Goal: Task Accomplishment & Management: Use online tool/utility

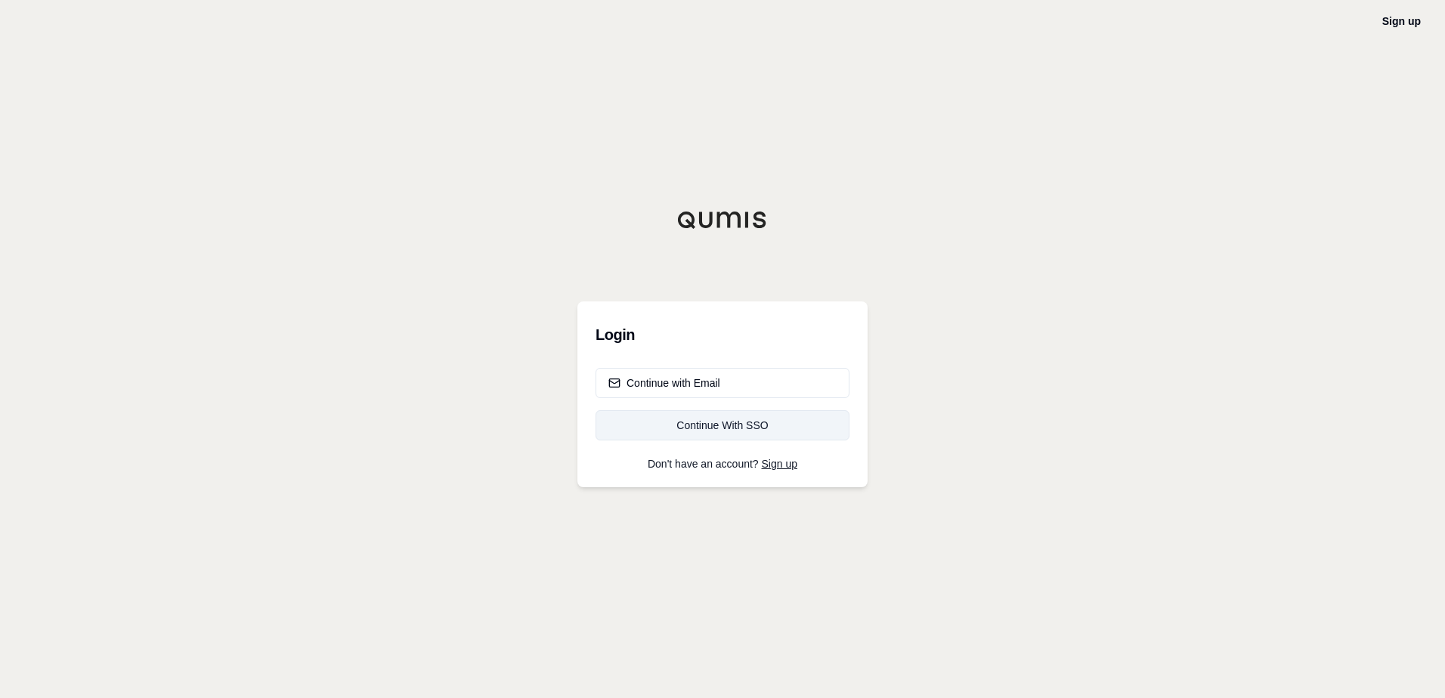
click at [652, 413] on link "Continue With SSO" at bounding box center [722, 425] width 254 height 30
click at [751, 385] on button "Continue with Email" at bounding box center [722, 383] width 254 height 30
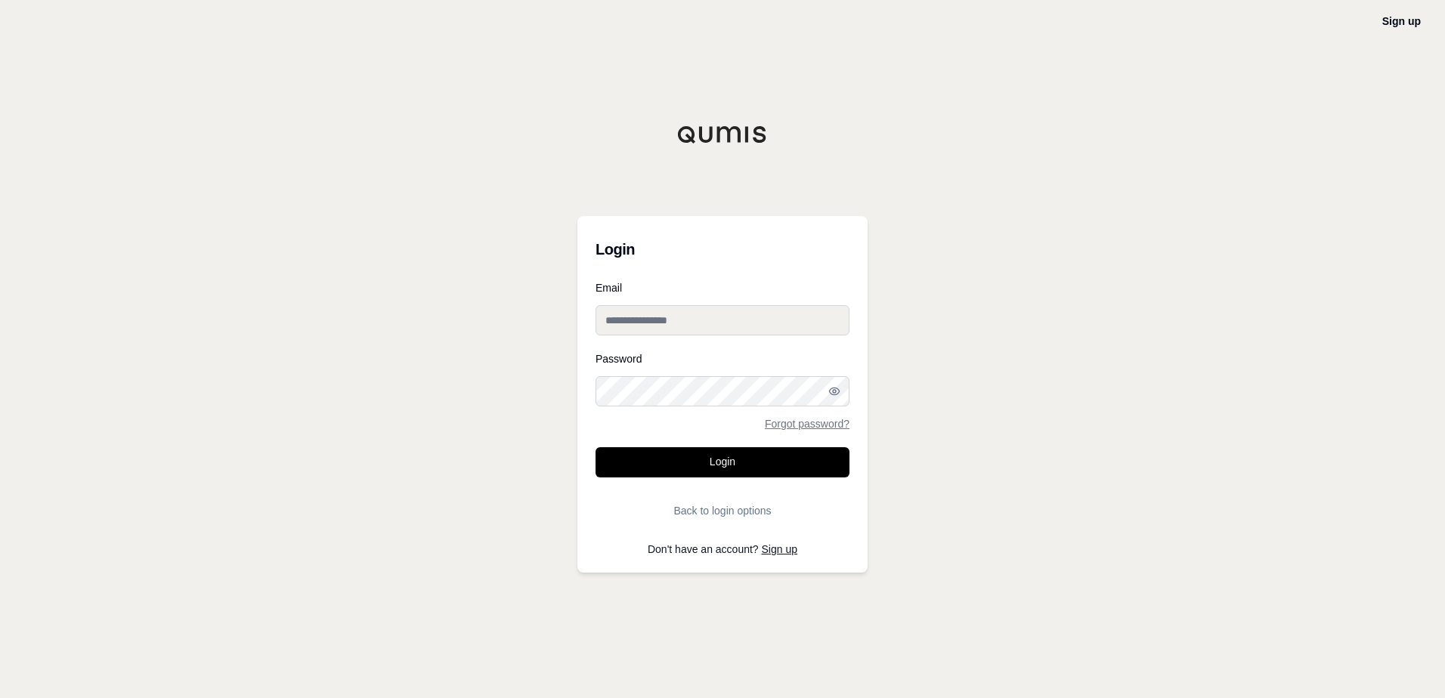
type input "**********"
click at [833, 394] on icon "button" at bounding box center [834, 391] width 10 height 7
click at [835, 394] on icon "button" at bounding box center [834, 391] width 12 height 12
click at [814, 456] on button "Login" at bounding box center [722, 462] width 254 height 30
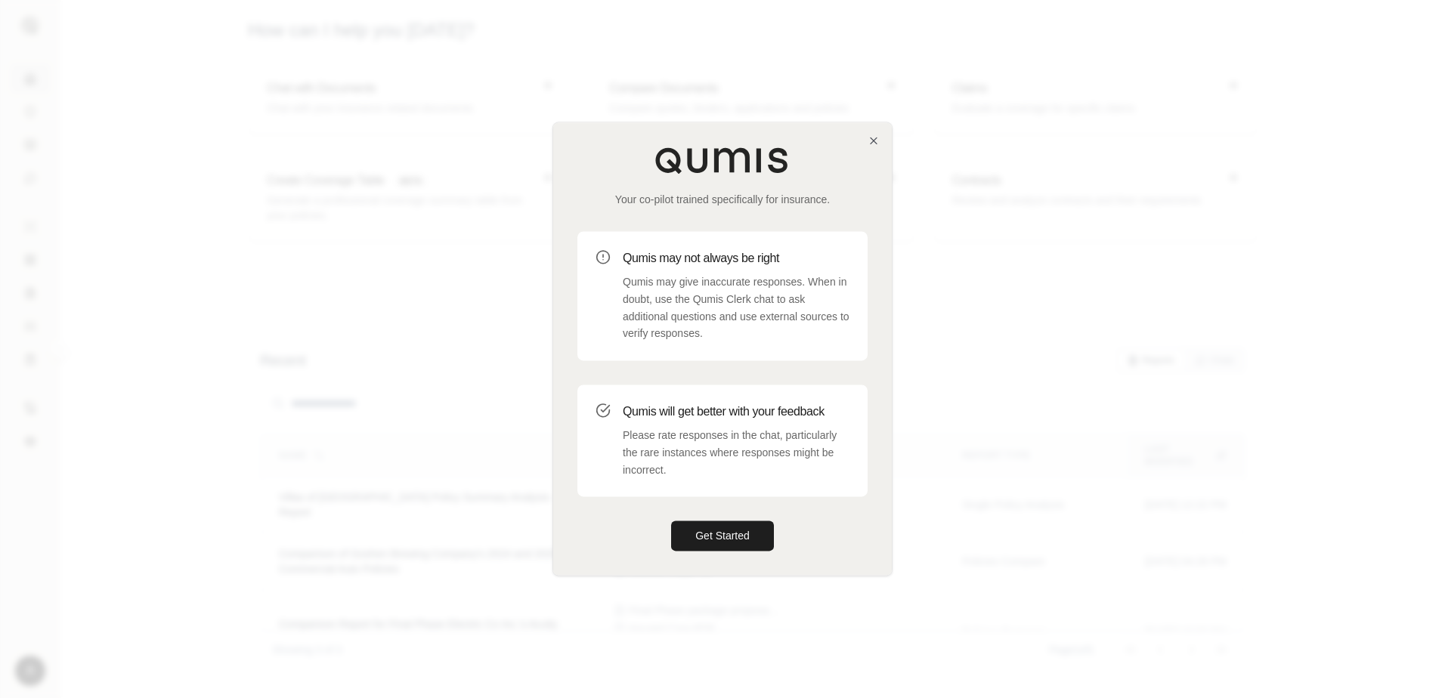
click at [1343, 147] on div at bounding box center [722, 349] width 1445 height 698
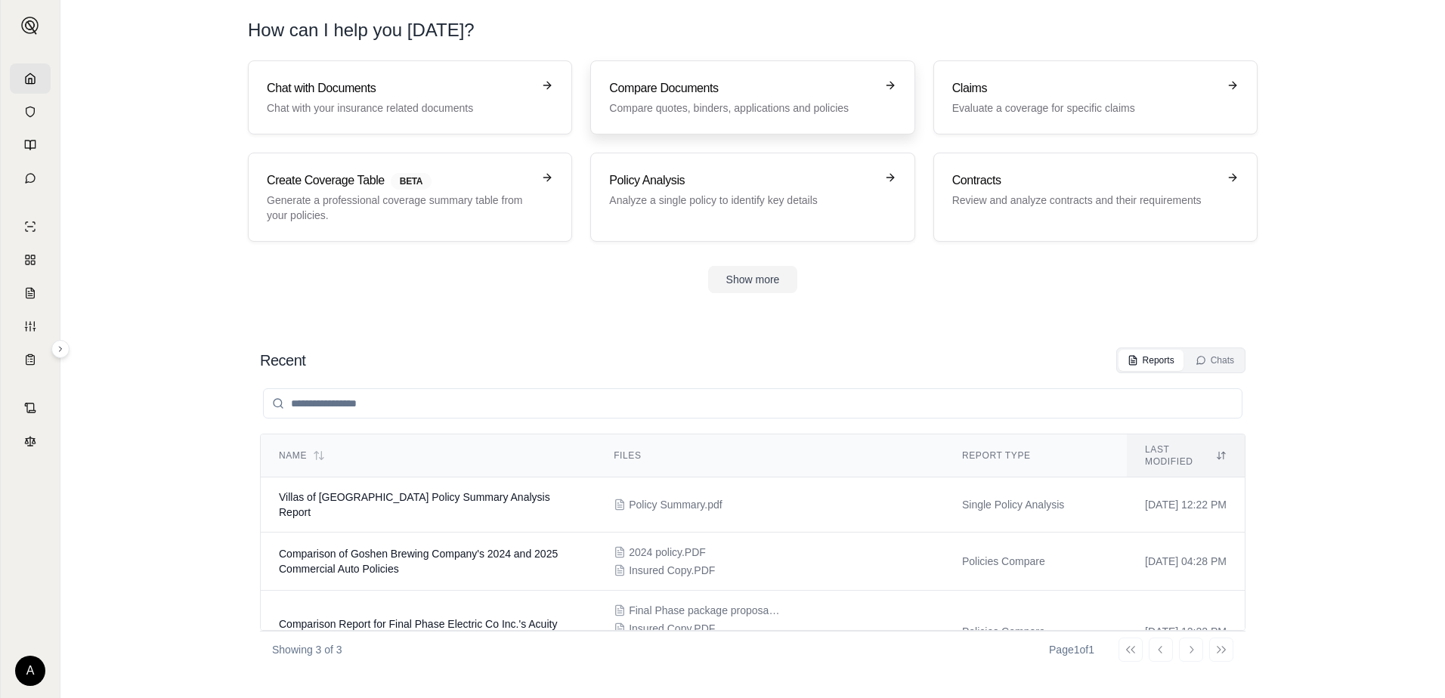
click at [834, 124] on link "Compare Documents Compare quotes, binders, applications and policies" at bounding box center [752, 97] width 324 height 74
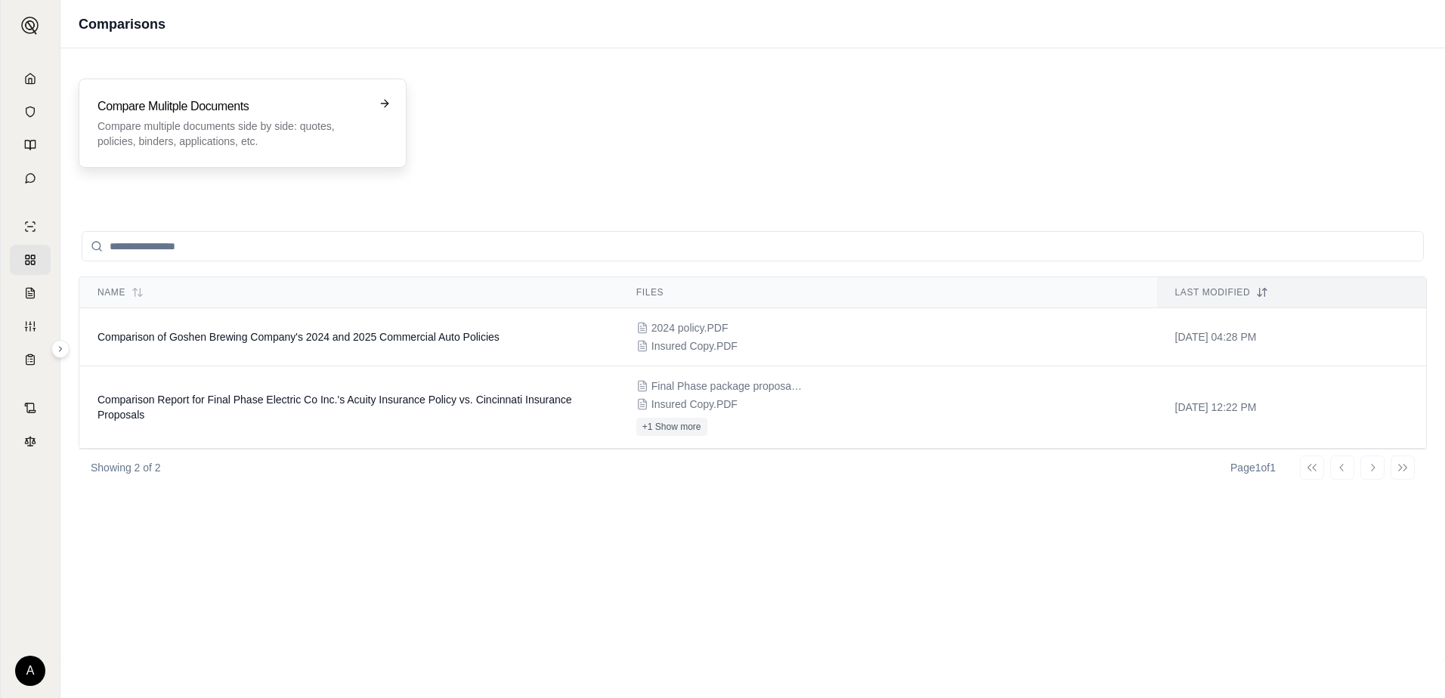
click at [332, 110] on h3 "Compare Mulitple Documents" at bounding box center [231, 106] width 269 height 18
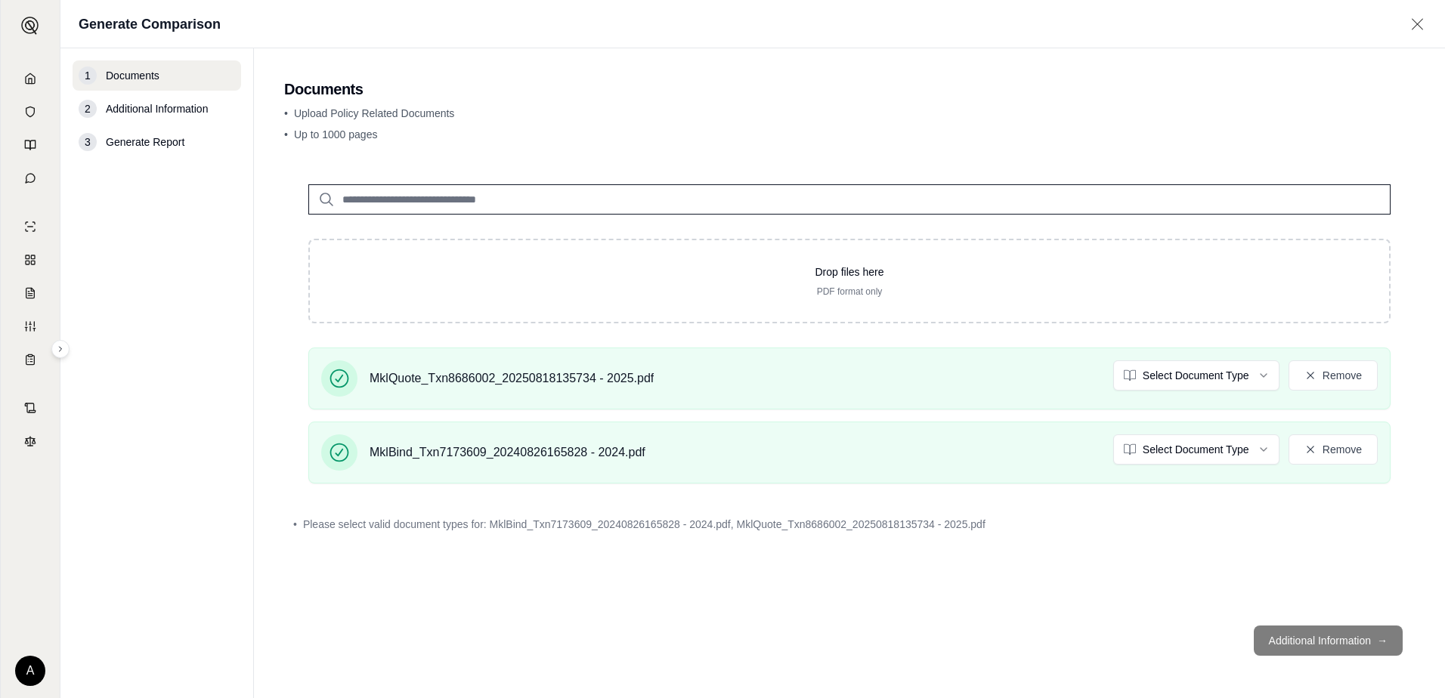
click at [1280, 635] on footer "Additional Information →" at bounding box center [849, 641] width 1130 height 54
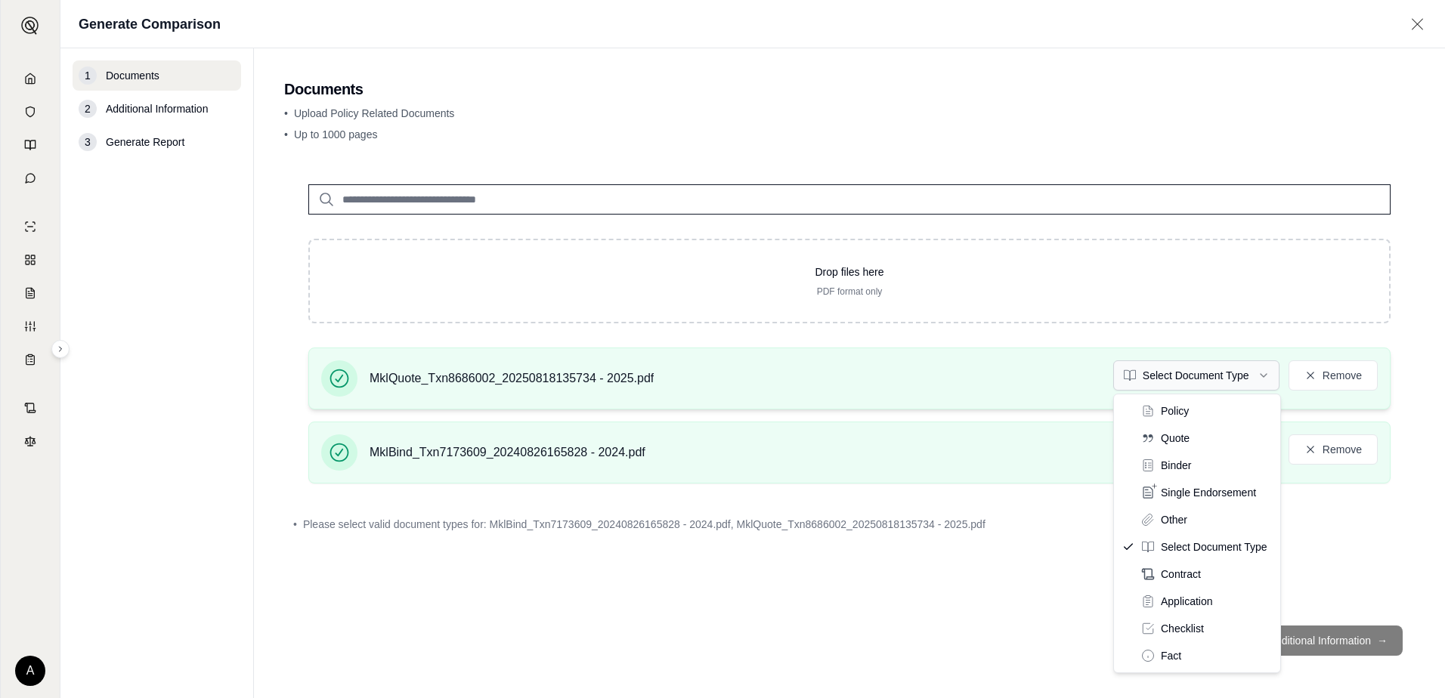
click at [1225, 383] on html "A Generate Comparison 1 Documents 2 Additional Information 3 Generate Report Do…" at bounding box center [722, 349] width 1445 height 698
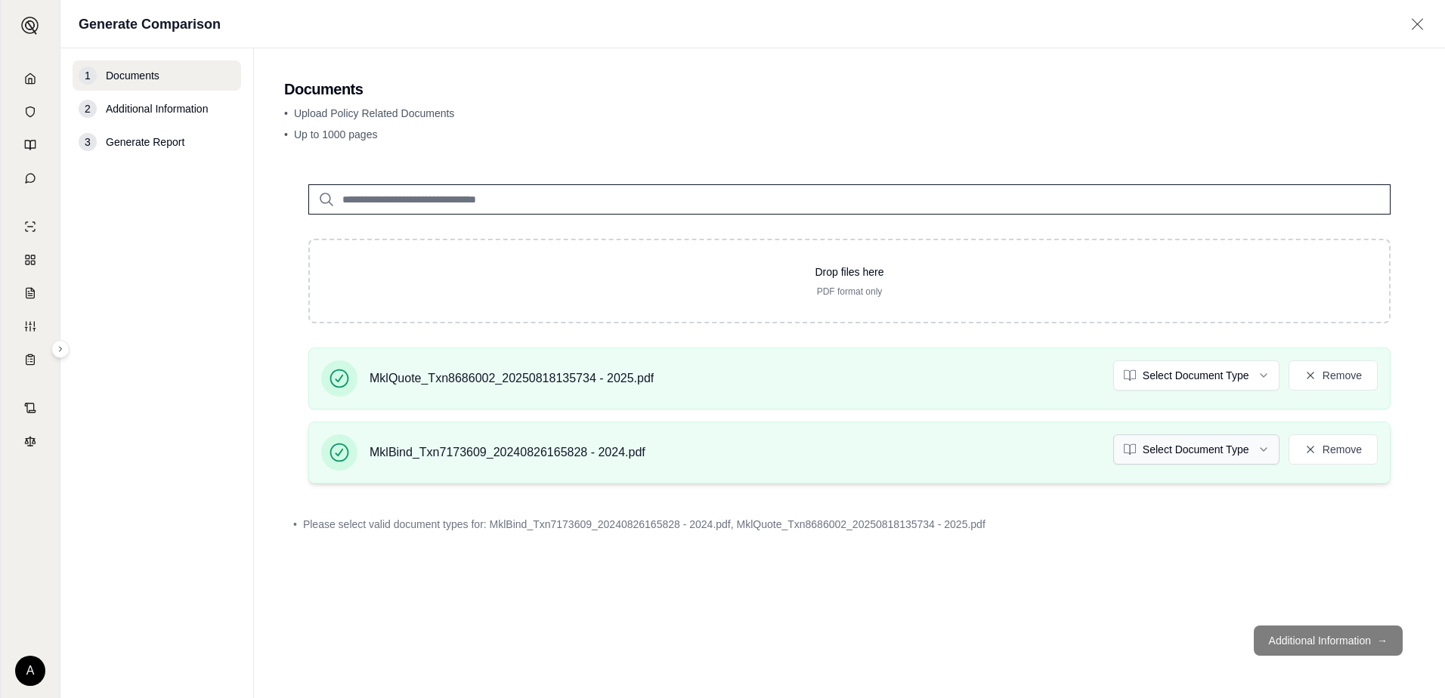
click at [1204, 444] on html "A Generate Comparison 1 Documents 2 Additional Information 3 Generate Report Do…" at bounding box center [722, 349] width 1445 height 698
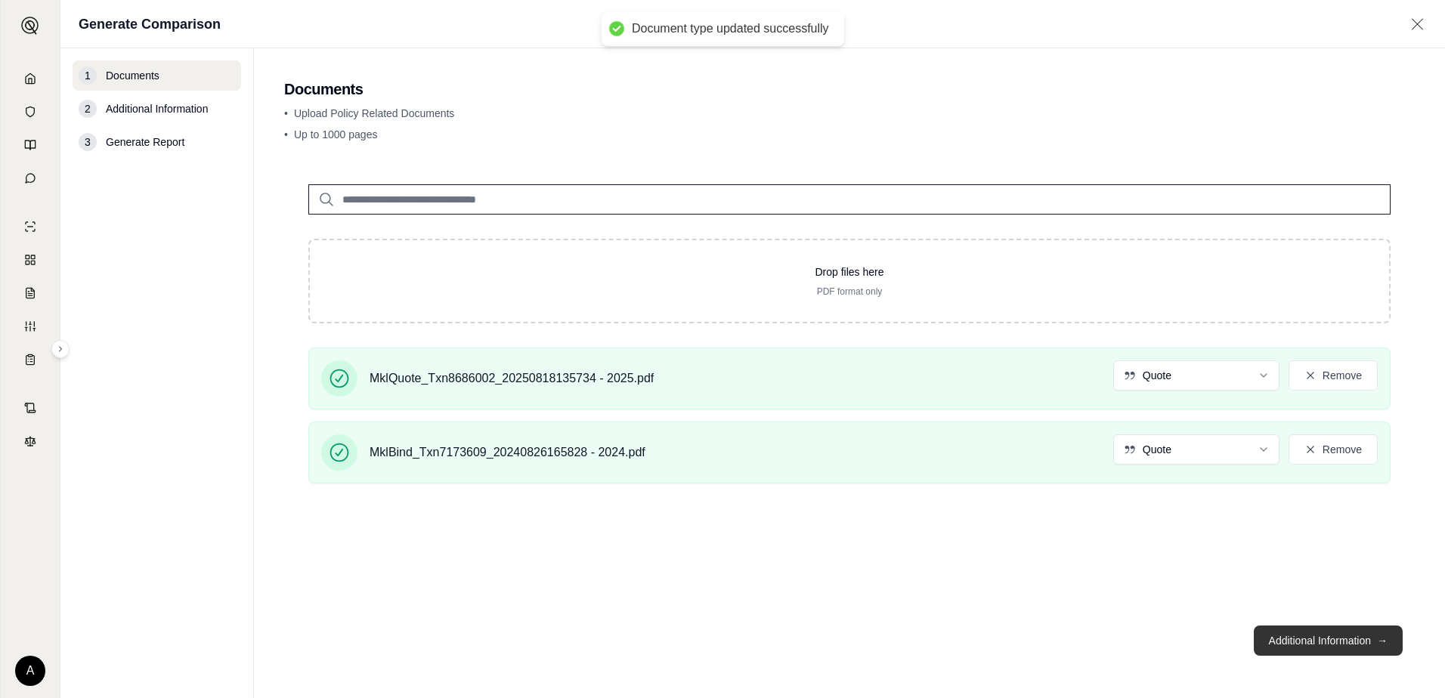
click at [1298, 639] on button "Additional Information →" at bounding box center [1327, 641] width 149 height 30
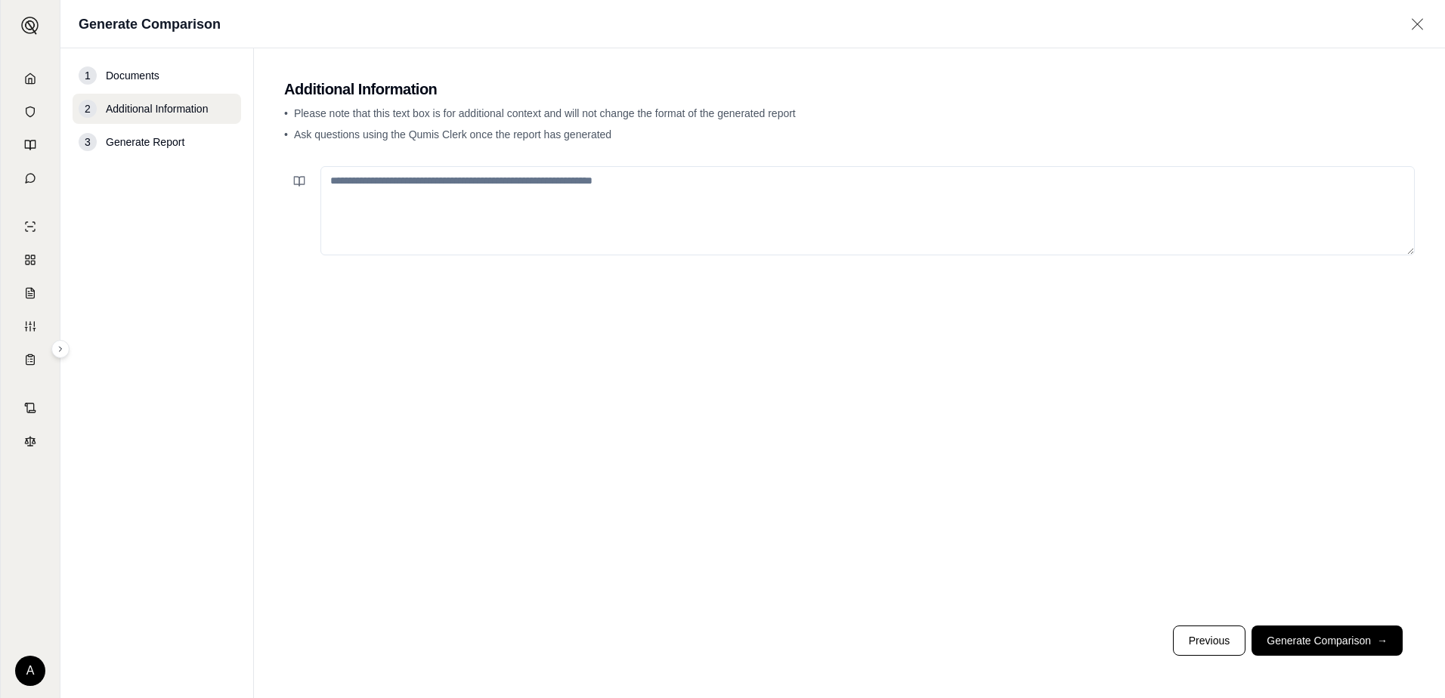
click at [635, 224] on textarea at bounding box center [867, 210] width 1094 height 89
drag, startPoint x: 718, startPoint y: 184, endPoint x: 684, endPoint y: 184, distance: 34.0
click at [684, 184] on textarea "**********" at bounding box center [867, 210] width 1094 height 89
click at [897, 185] on textarea "**********" at bounding box center [867, 210] width 1094 height 89
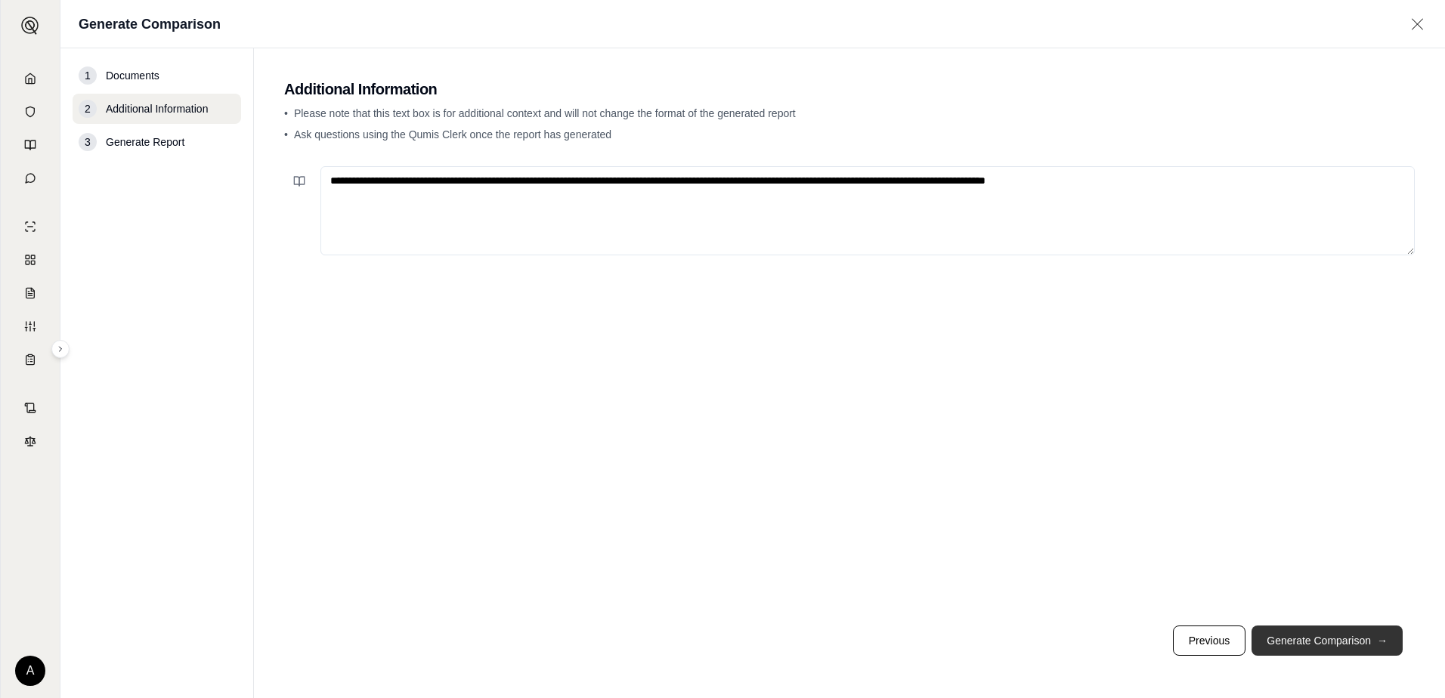
type textarea "**********"
click at [1297, 648] on button "Generate Comparison →" at bounding box center [1326, 641] width 151 height 30
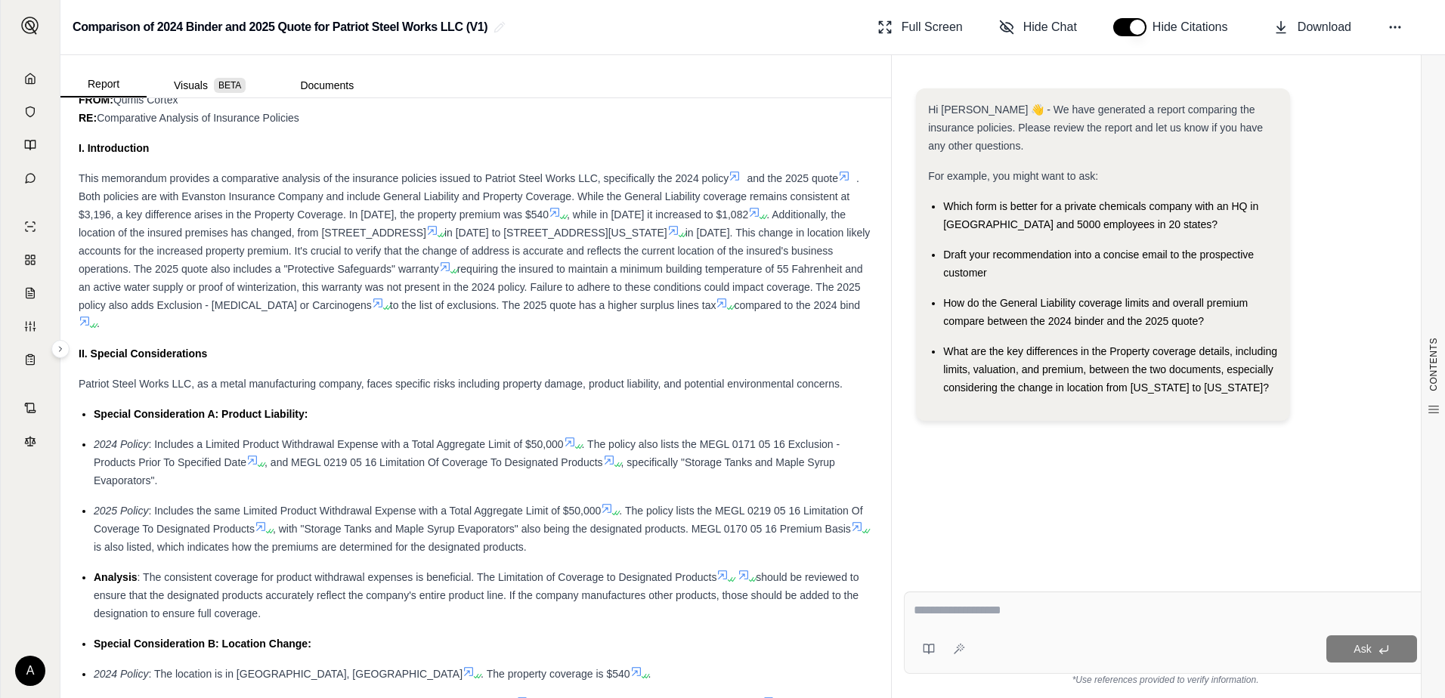
scroll to position [856, 0]
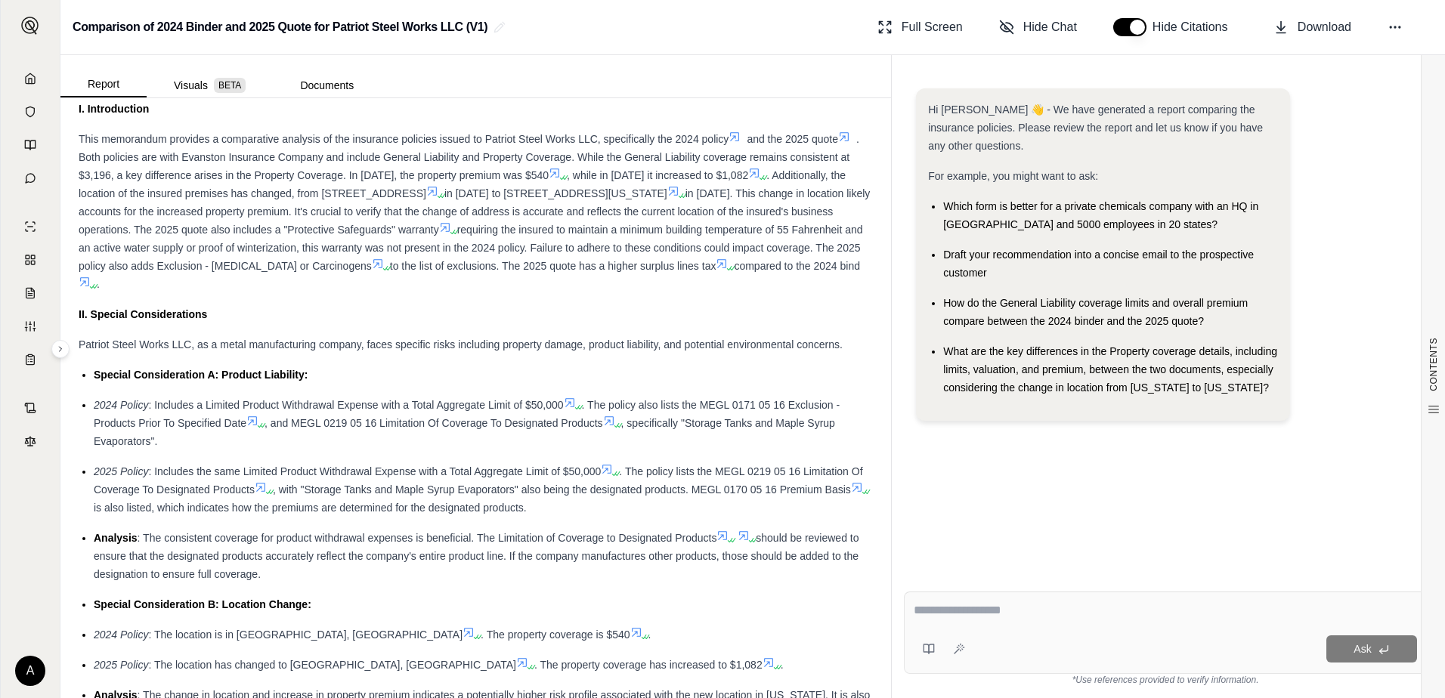
click at [265, 486] on icon at bounding box center [260, 487] width 9 height 9
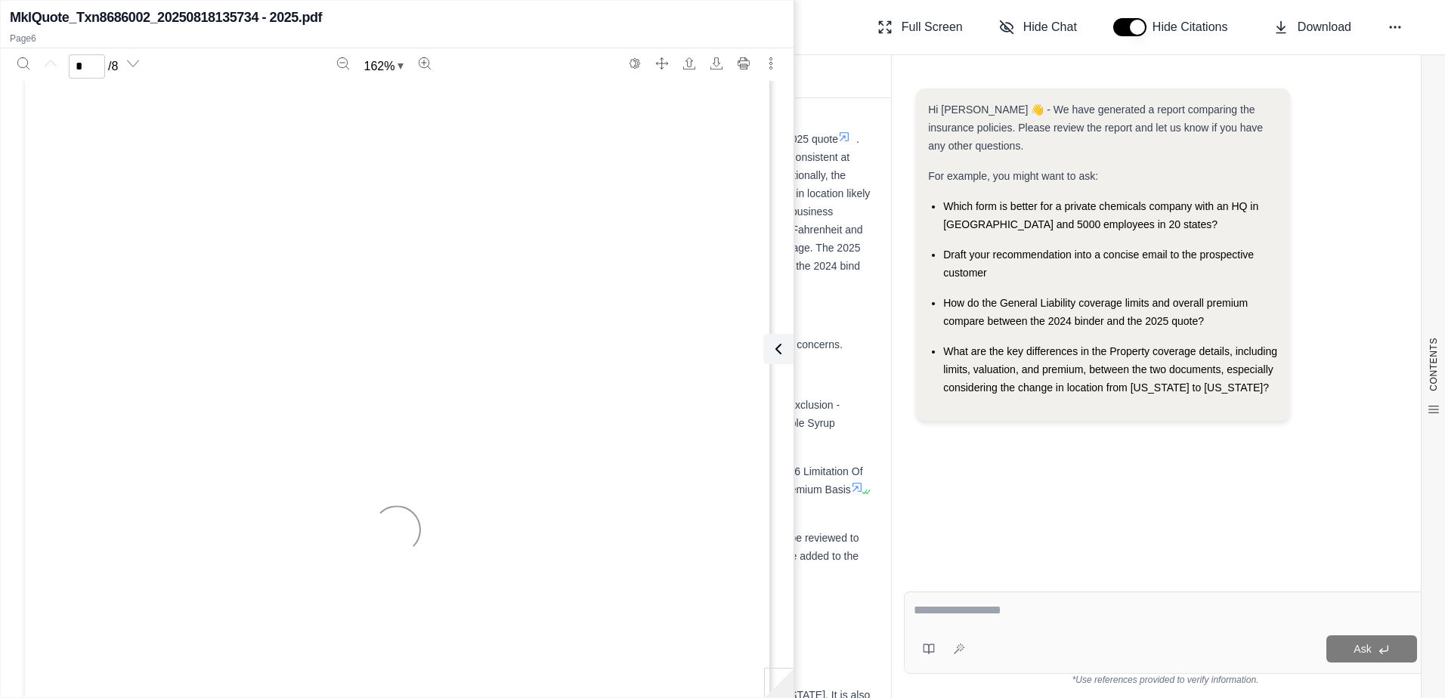
type input "*"
click at [785, 342] on button at bounding box center [775, 349] width 30 height 30
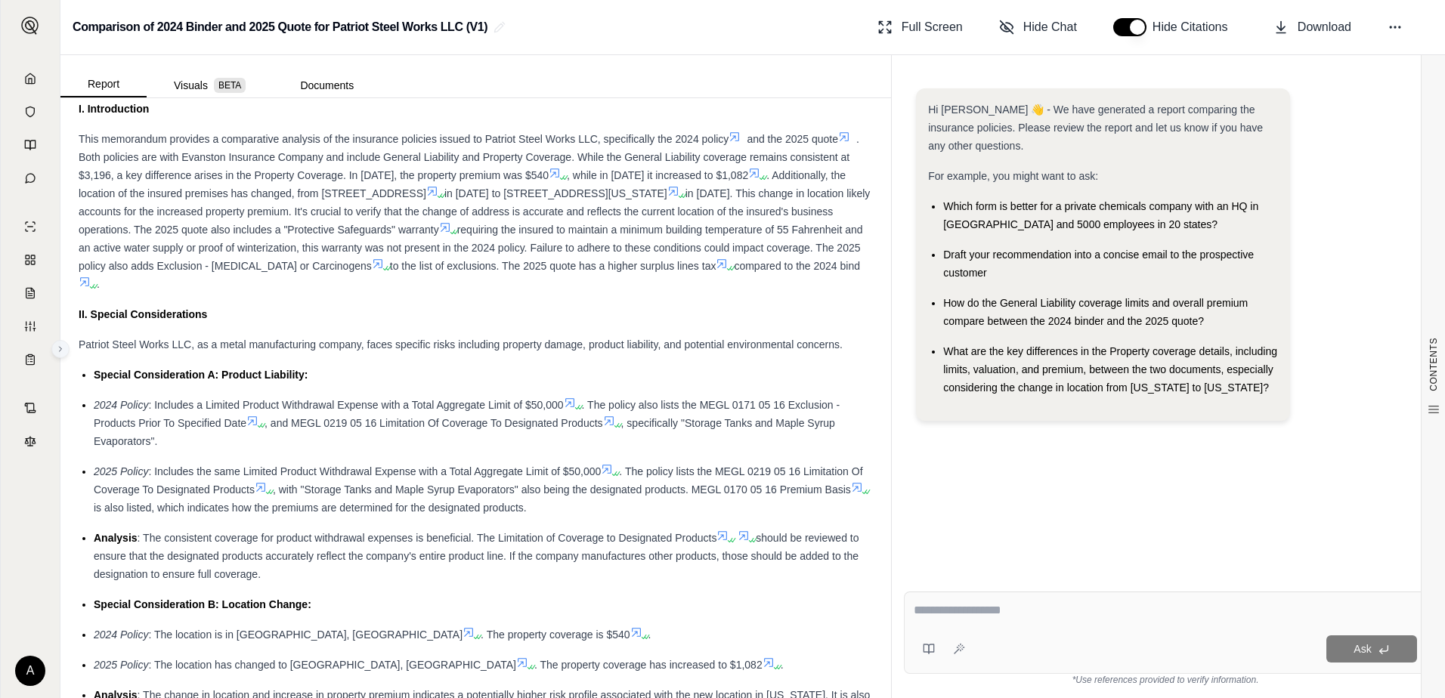
click at [61, 354] on button at bounding box center [60, 349] width 18 height 18
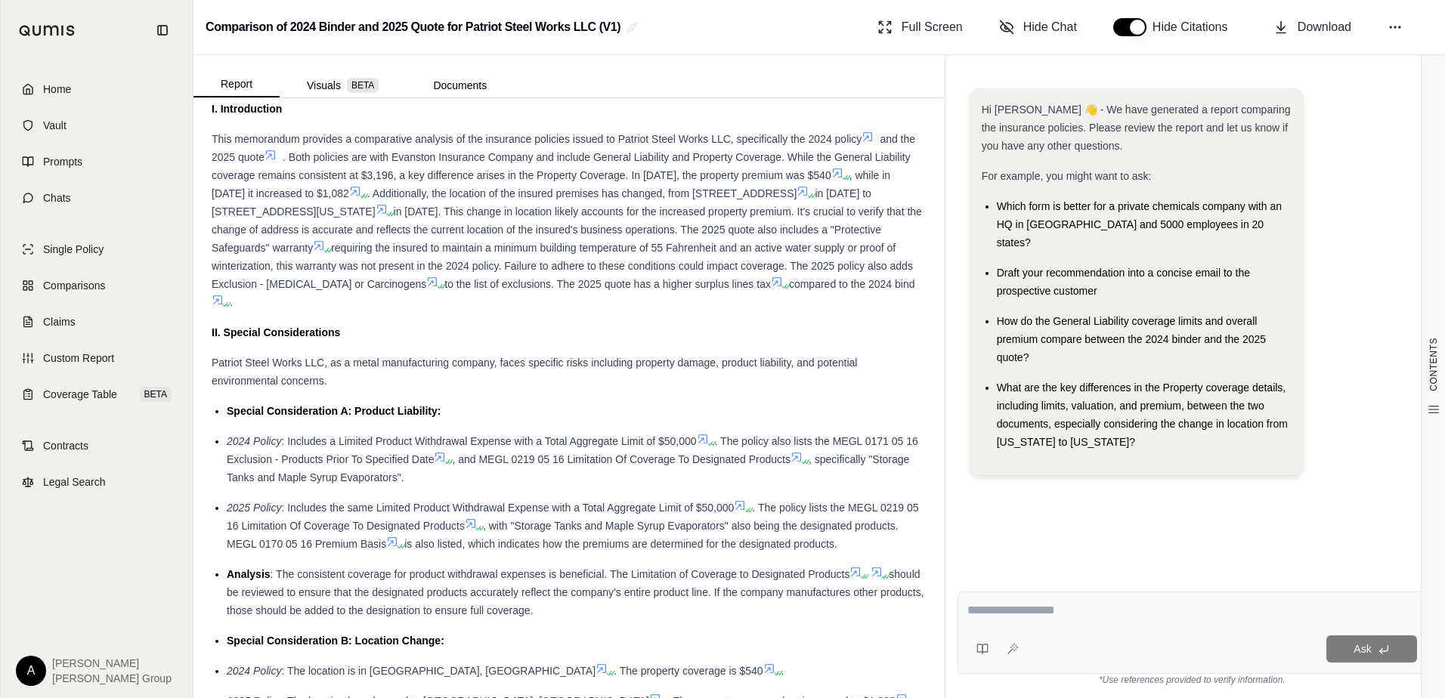
click at [224, 440] on ul "Special Consideration A: Product Liability: 2024 Policy : Includes a Limited Pr…" at bounding box center [569, 598] width 715 height 393
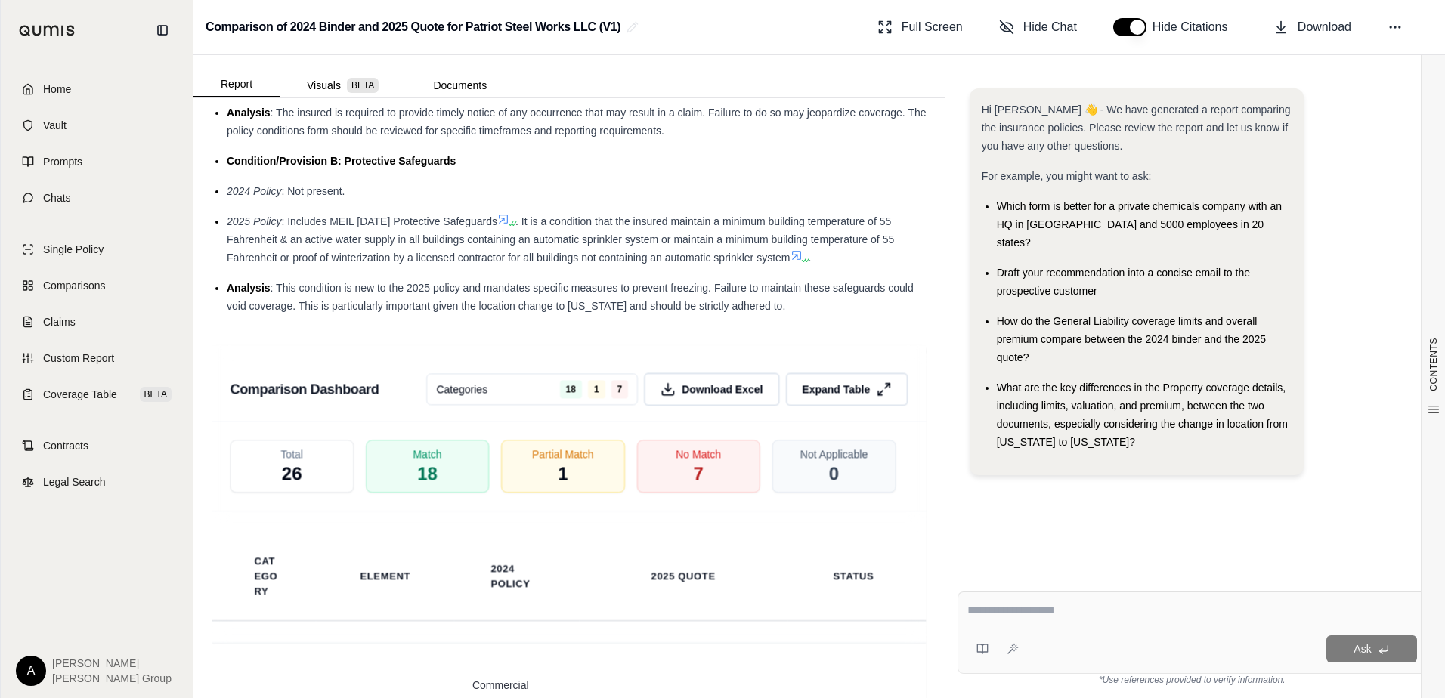
scroll to position [3224, 0]
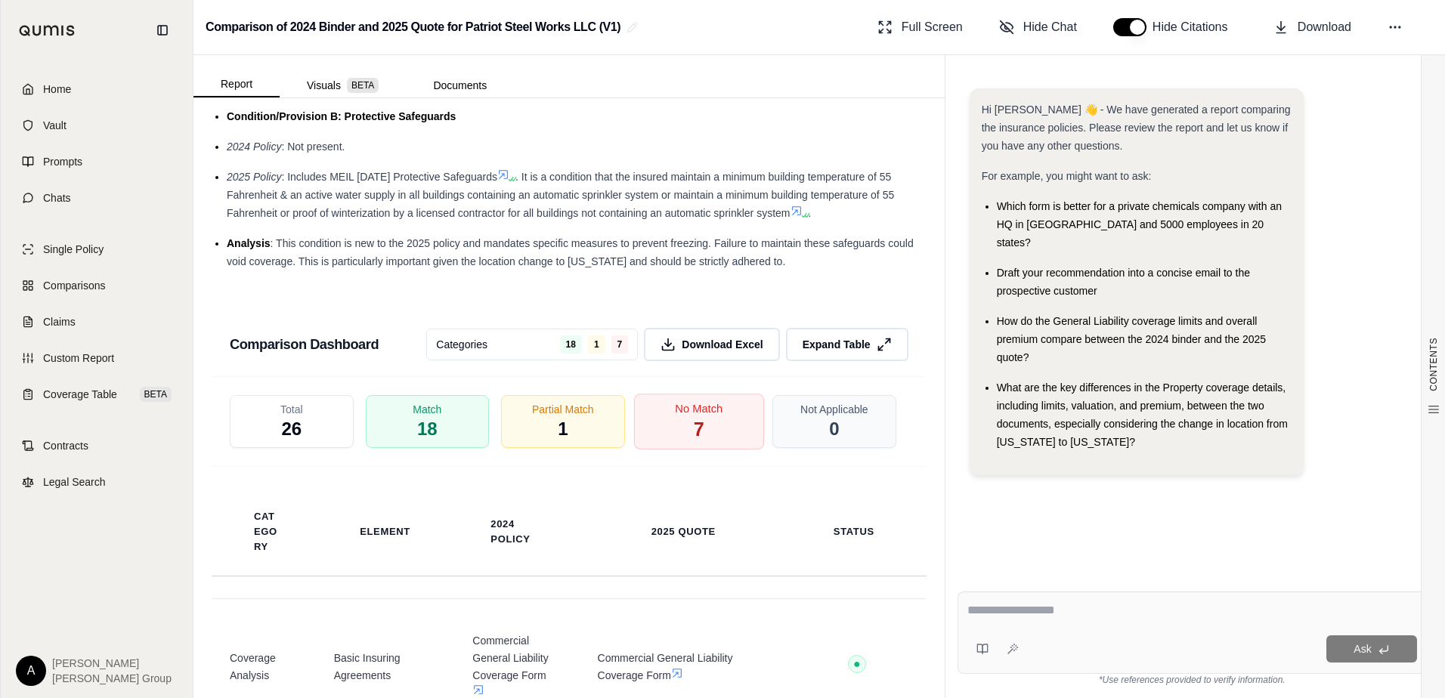
click at [642, 442] on div "No Match 7" at bounding box center [698, 422] width 130 height 56
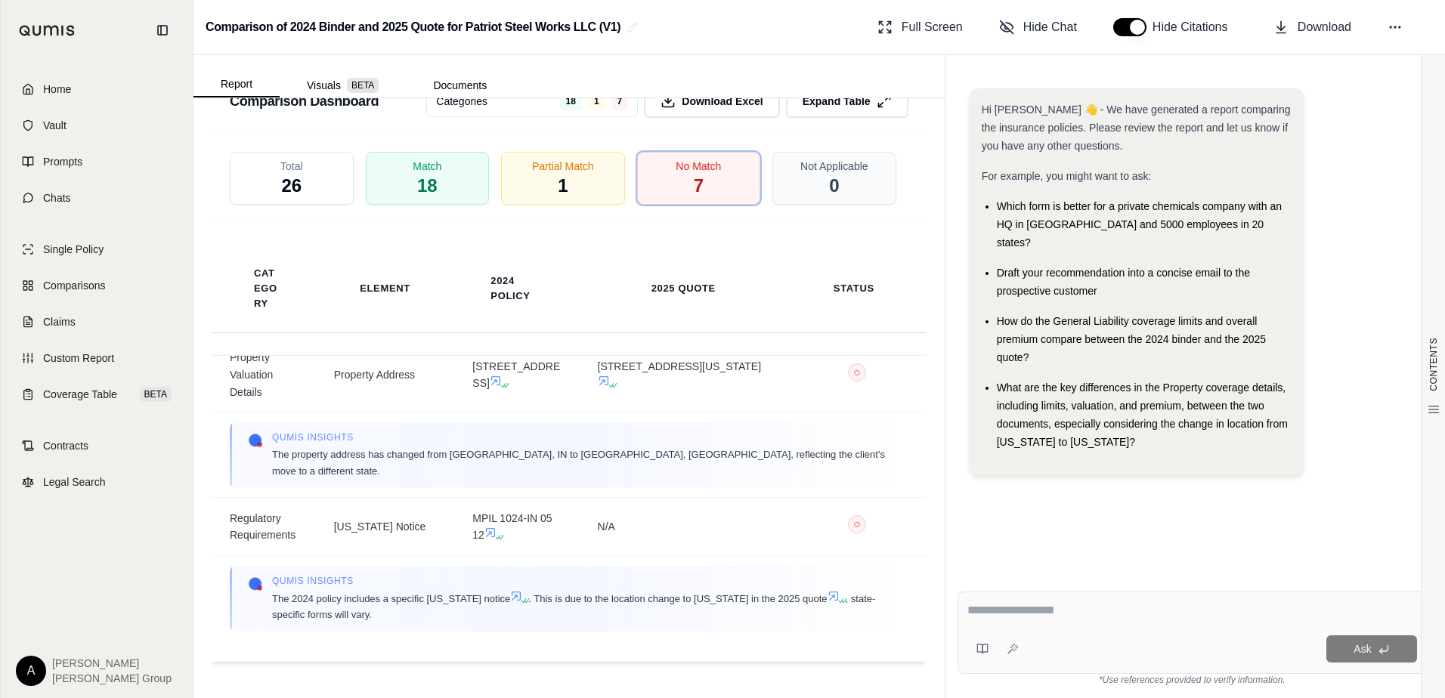
scroll to position [919, 0]
